Goal: Information Seeking & Learning: Check status

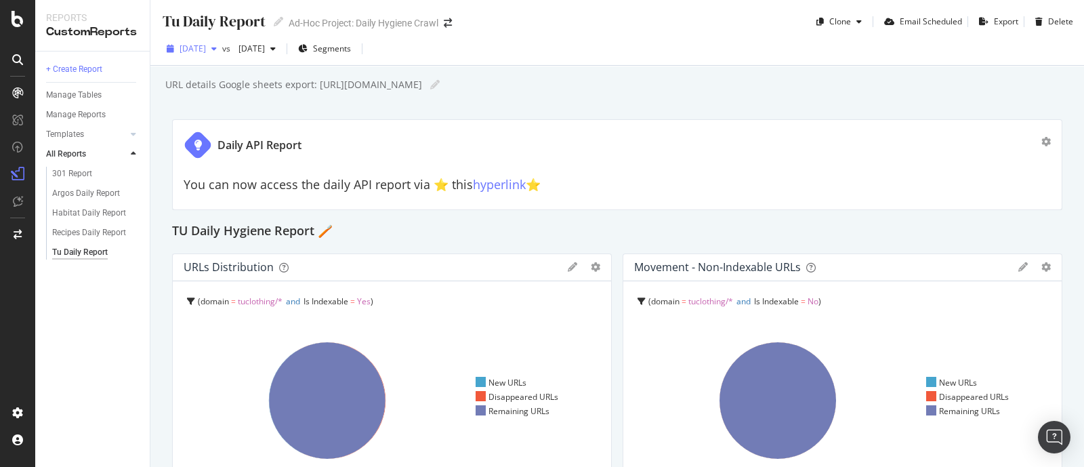
click at [222, 47] on div "button" at bounding box center [214, 49] width 16 height 8
click at [104, 190] on div "Argos Daily Report" at bounding box center [86, 193] width 68 height 14
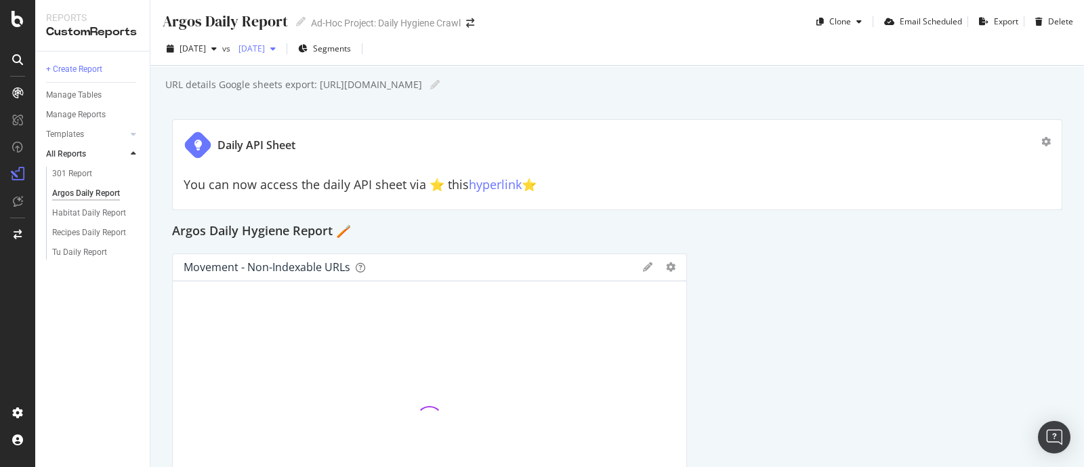
click at [265, 50] on span "[DATE]" at bounding box center [249, 49] width 32 height 12
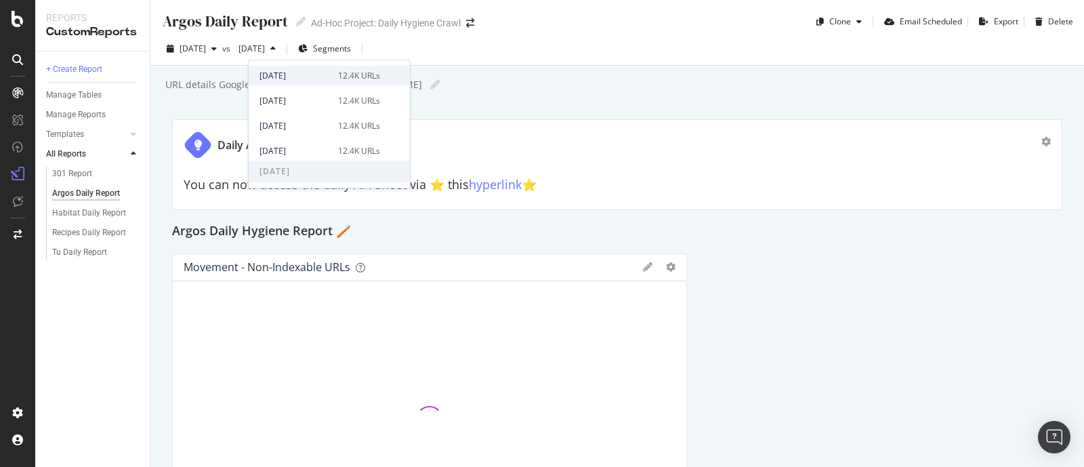
click at [305, 81] on div "[DATE]" at bounding box center [294, 76] width 70 height 12
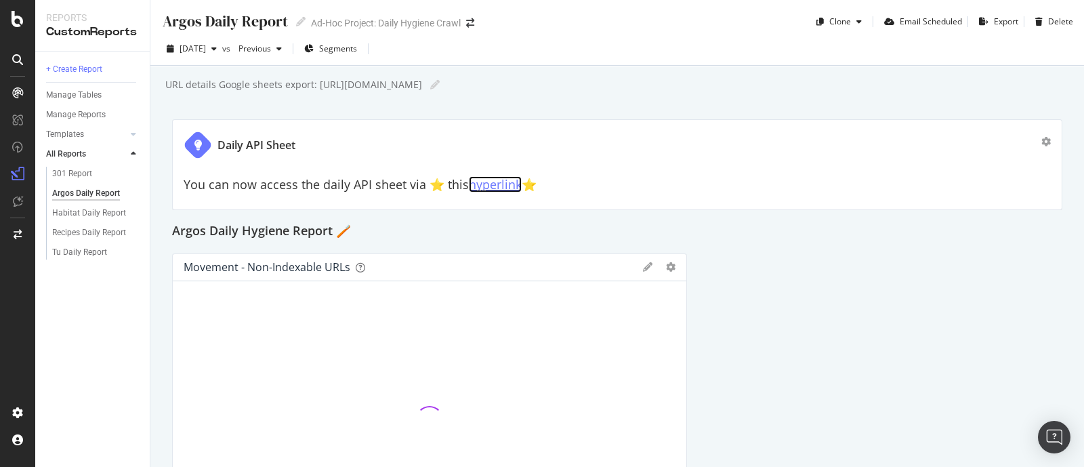
click at [488, 184] on link "hyperlink" at bounding box center [495, 184] width 53 height 16
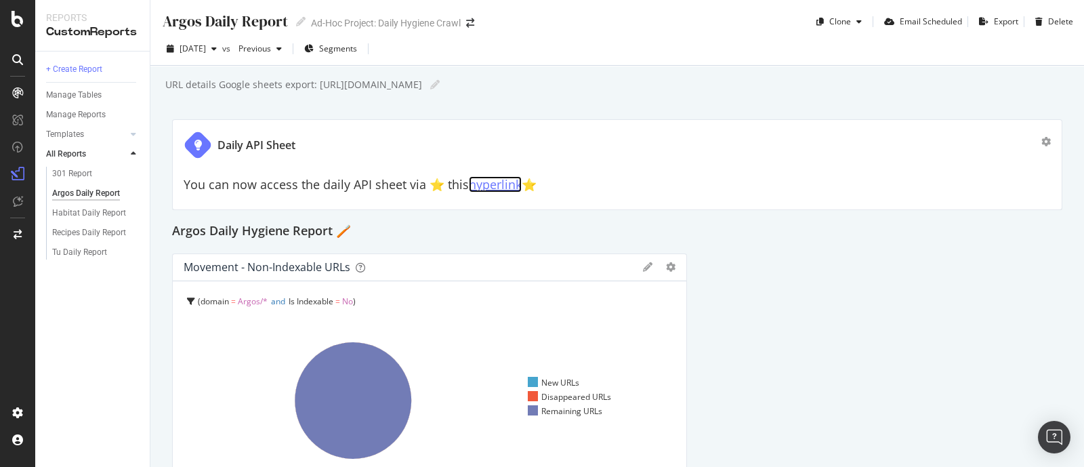
click at [487, 187] on link "hyperlink" at bounding box center [495, 184] width 53 height 16
click at [79, 208] on div "Habitat Daily Report" at bounding box center [89, 213] width 74 height 14
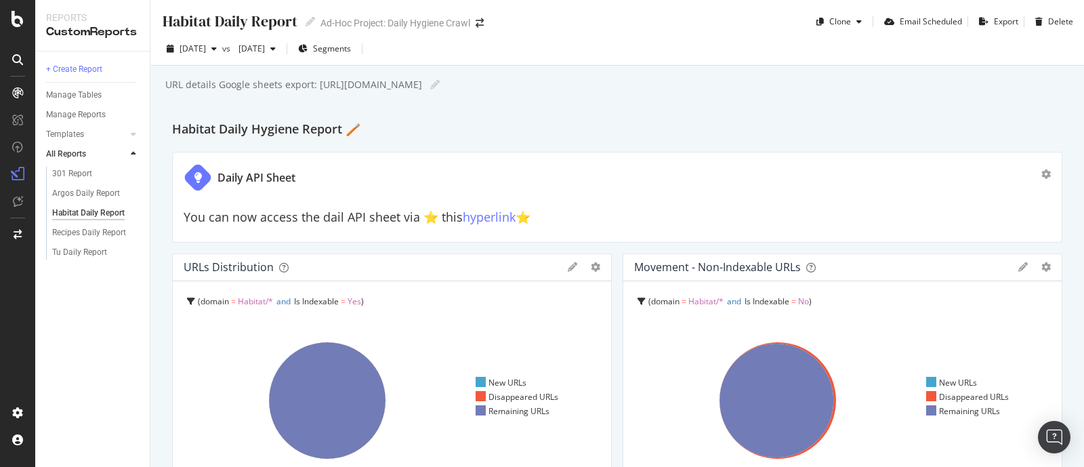
click at [522, 303] on div "domain = Habitat/* and Is Indexable = Yes" at bounding box center [393, 301] width 413 height 19
click at [265, 45] on span "[DATE]" at bounding box center [249, 49] width 32 height 12
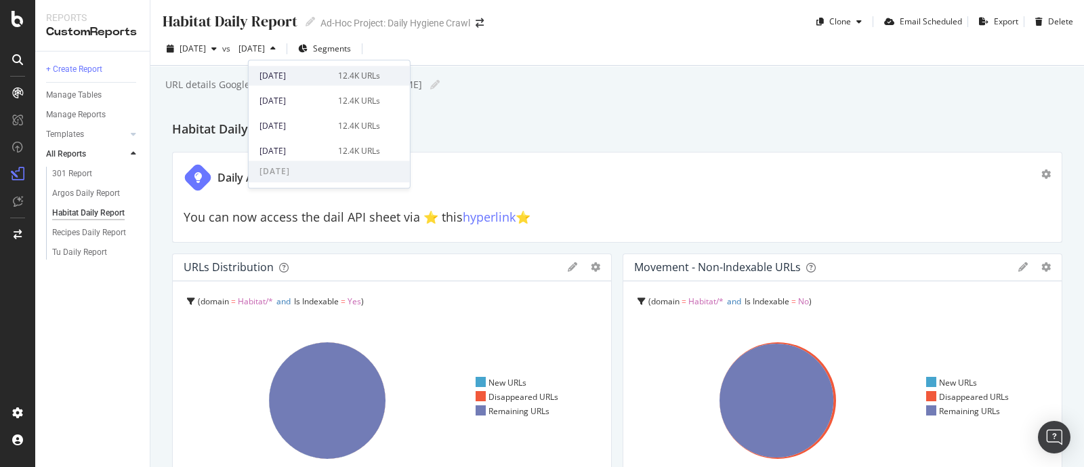
click at [288, 81] on div "[DATE]" at bounding box center [294, 76] width 70 height 12
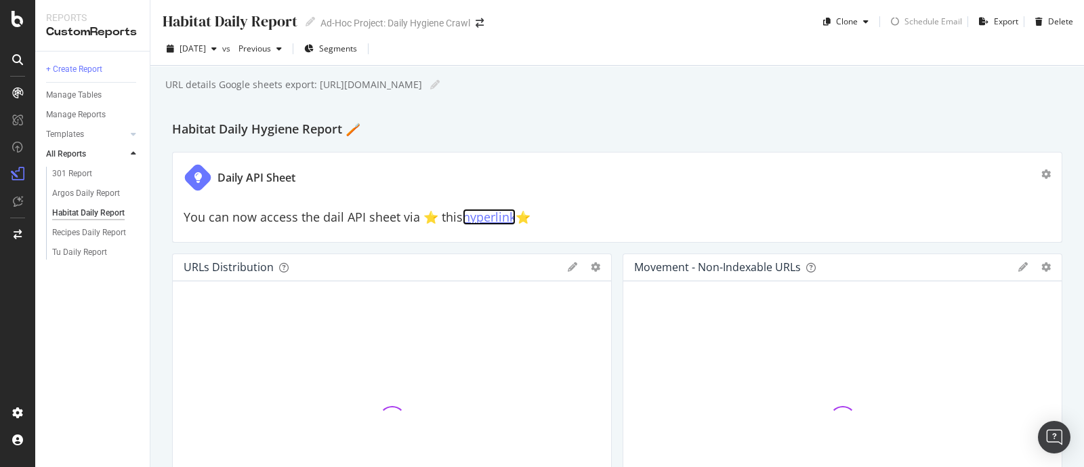
click at [492, 219] on link "hyperlink" at bounding box center [489, 217] width 53 height 16
click at [60, 257] on div "Tu Daily Report" at bounding box center [79, 252] width 55 height 14
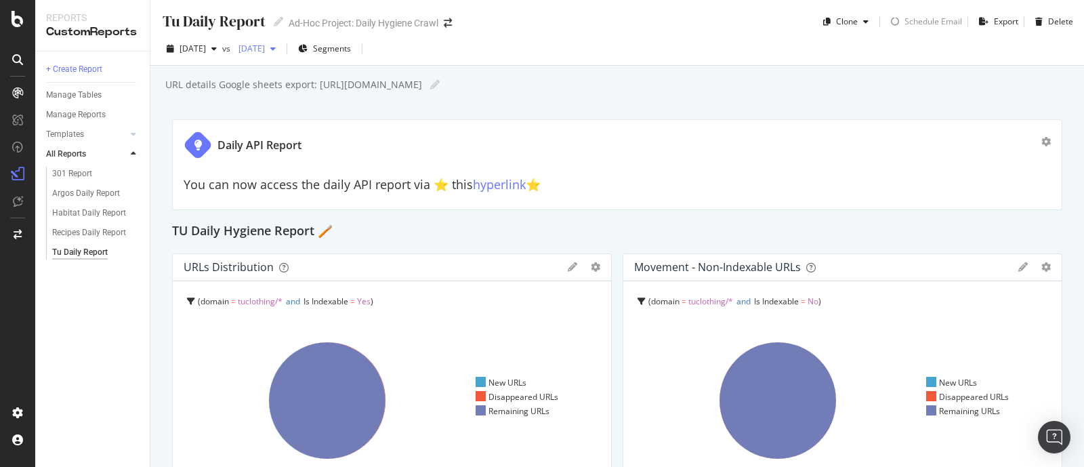
click at [265, 53] on span "[DATE]" at bounding box center [249, 49] width 32 height 12
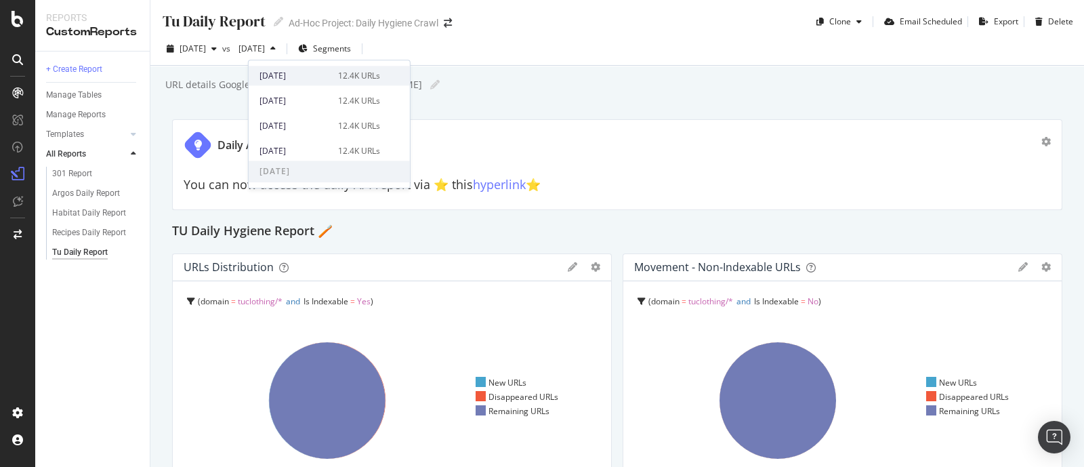
click at [274, 76] on div "[DATE]" at bounding box center [294, 76] width 70 height 12
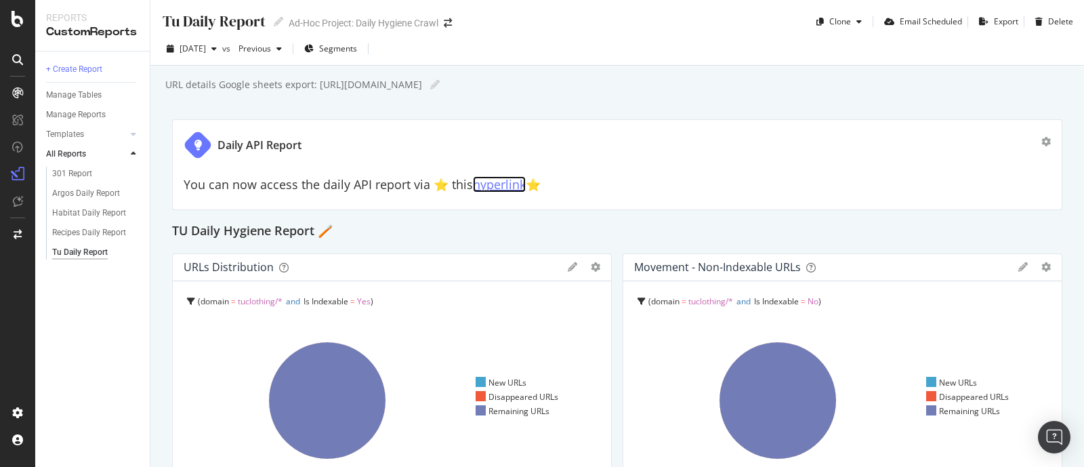
click at [488, 186] on link "hyperlink" at bounding box center [499, 184] width 53 height 16
